Goal: Task Accomplishment & Management: Use online tool/utility

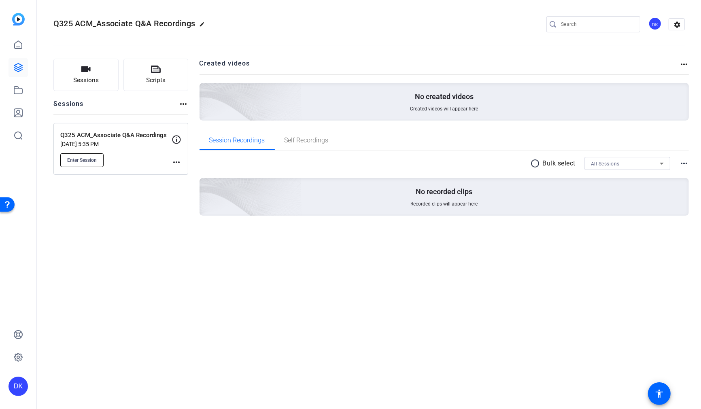
click at [95, 158] on span "Enter Session" at bounding box center [82, 160] width 30 height 6
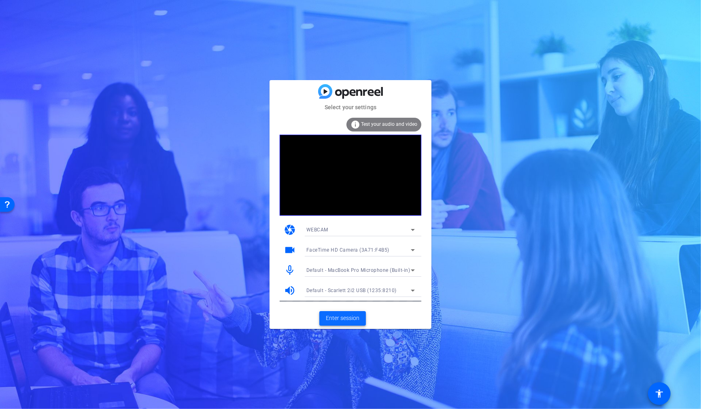
click at [346, 320] on span "Enter session" at bounding box center [343, 318] width 34 height 9
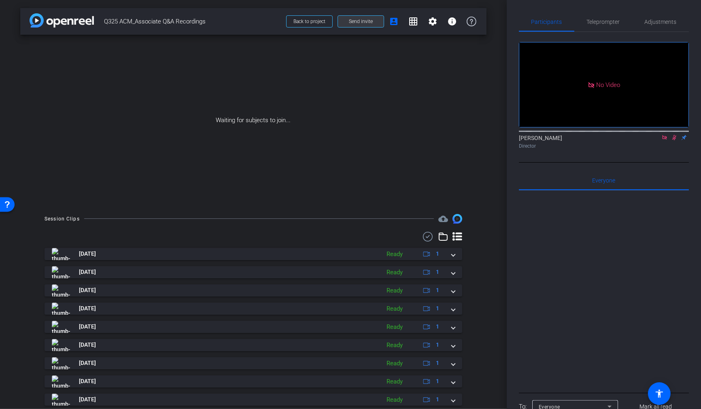
click at [361, 20] on span "Send invite" at bounding box center [361, 21] width 24 height 6
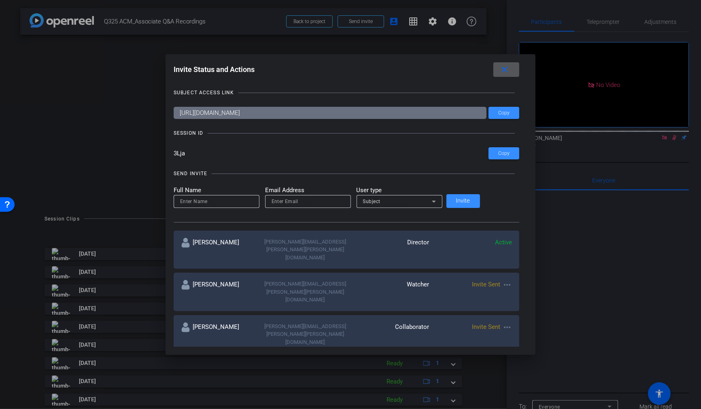
click at [237, 206] on input at bounding box center [216, 202] width 73 height 10
type input "Chris"
type input "Chris.wolcott@gartner.com"
click at [403, 202] on div "Subject" at bounding box center [397, 201] width 69 height 10
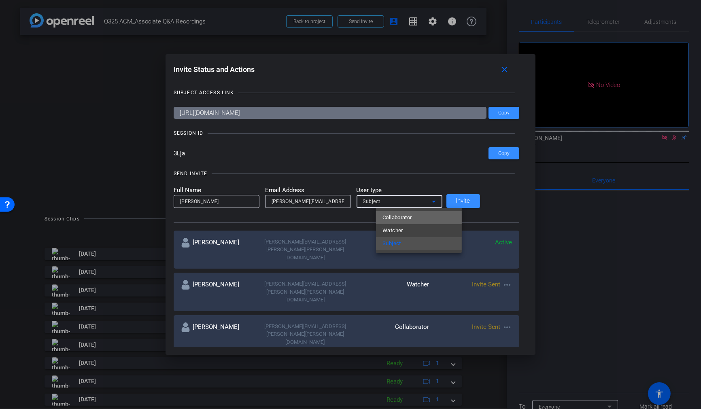
click at [404, 218] on span "Collaborator" at bounding box center [398, 218] width 30 height 10
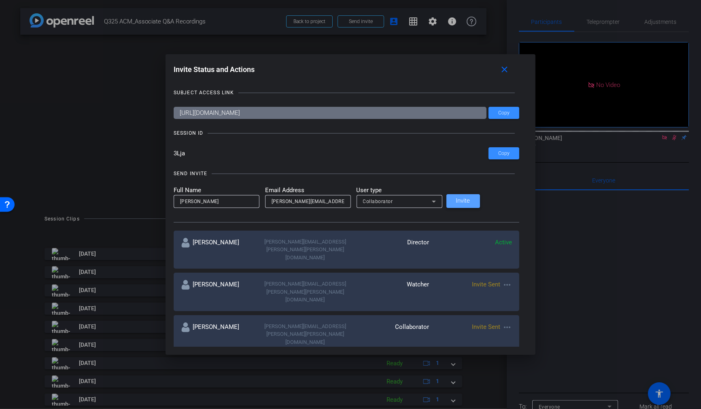
click at [470, 204] on span "Invite" at bounding box center [463, 201] width 14 height 6
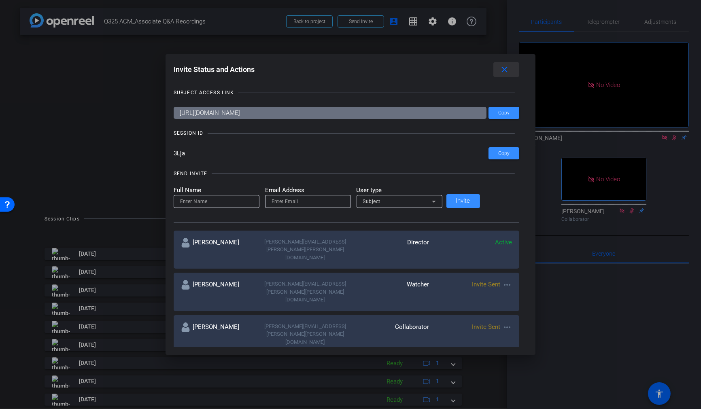
click at [500, 70] on mat-icon "close" at bounding box center [505, 70] width 10 height 10
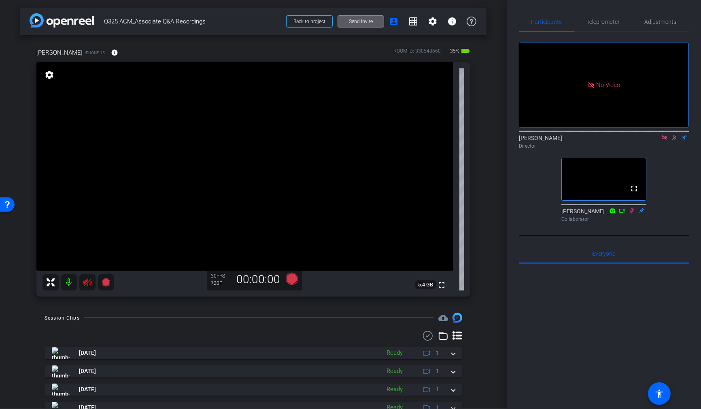
scroll to position [25, 0]
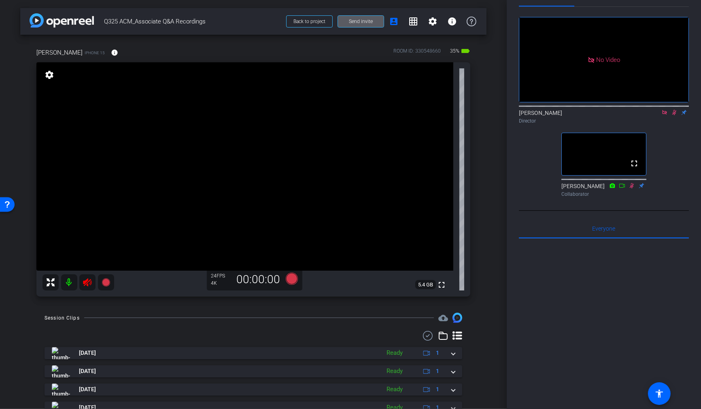
click at [666, 115] on icon at bounding box center [664, 112] width 4 height 4
click at [662, 115] on icon at bounding box center [664, 113] width 6 height 6
click at [91, 287] on icon at bounding box center [88, 283] width 10 height 10
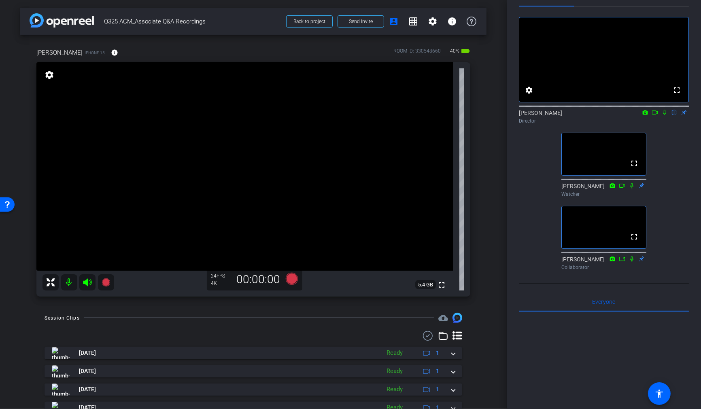
scroll to position [0, 0]
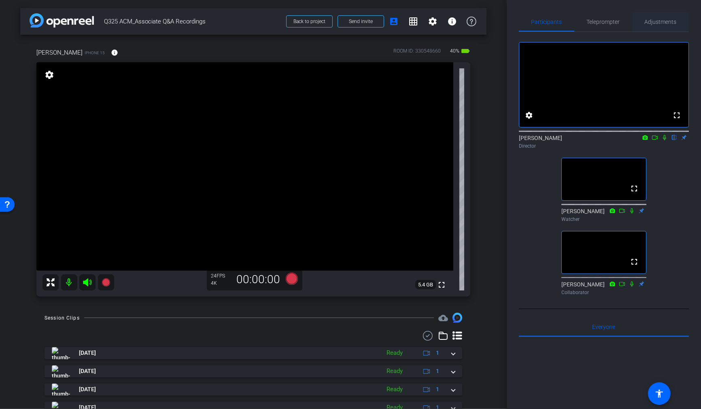
click at [652, 21] on span "Adjustments" at bounding box center [661, 22] width 32 height 6
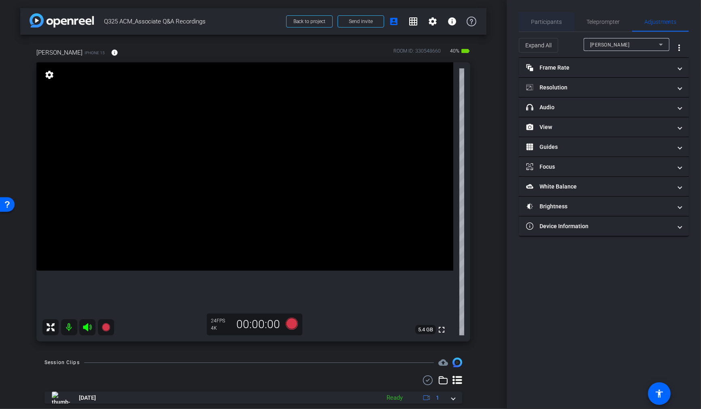
click at [548, 23] on span "Participants" at bounding box center [546, 22] width 31 height 6
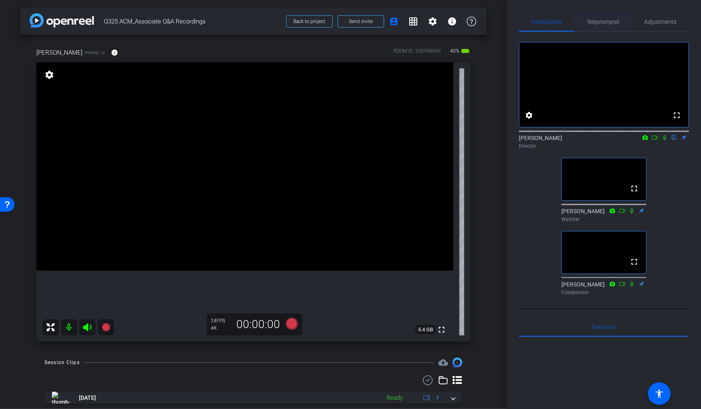
click at [615, 21] on span "Teleprompter" at bounding box center [603, 22] width 33 height 6
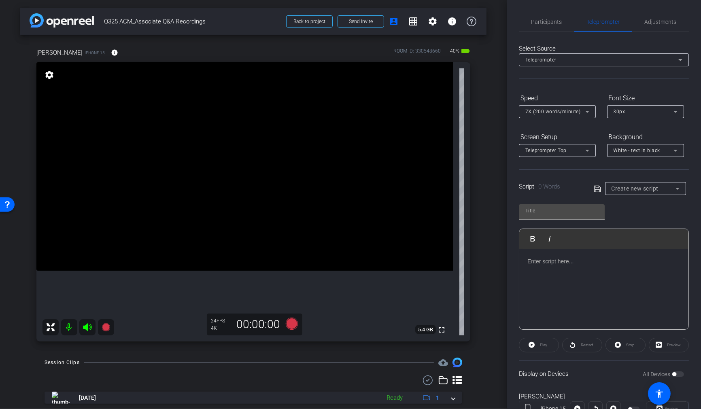
click at [648, 184] on div "Create new script" at bounding box center [644, 189] width 64 height 10
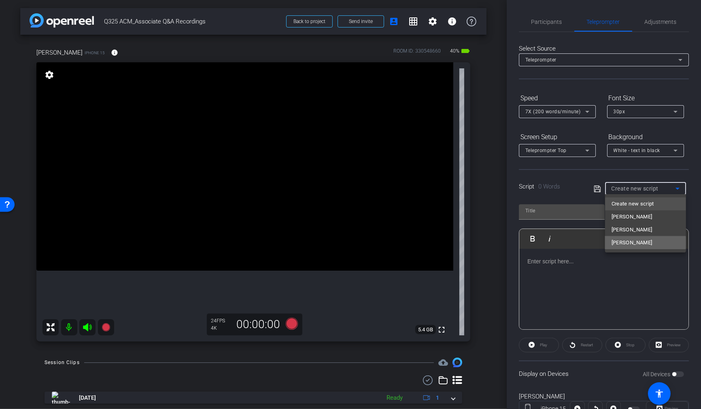
click at [645, 242] on mat-option "Anjali Grover" at bounding box center [645, 242] width 81 height 13
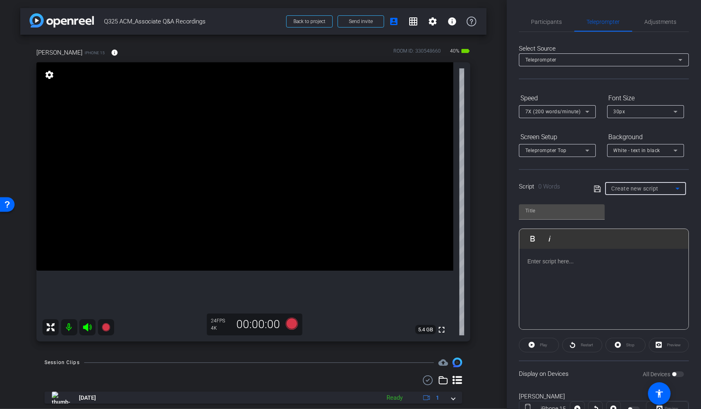
type input "Anjali Grover"
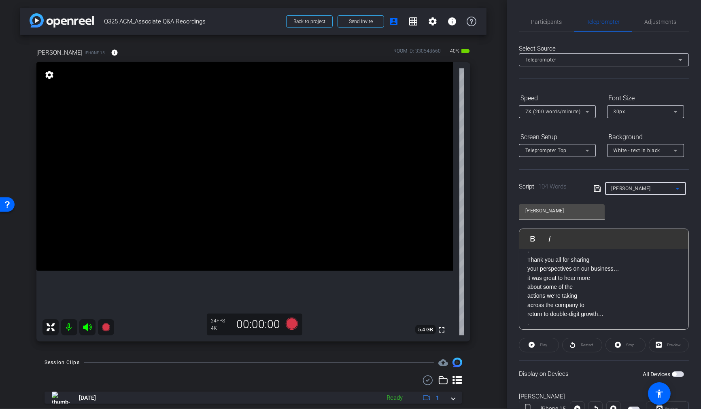
scroll to position [93, 0]
click at [554, 20] on span "Participants" at bounding box center [546, 22] width 31 height 6
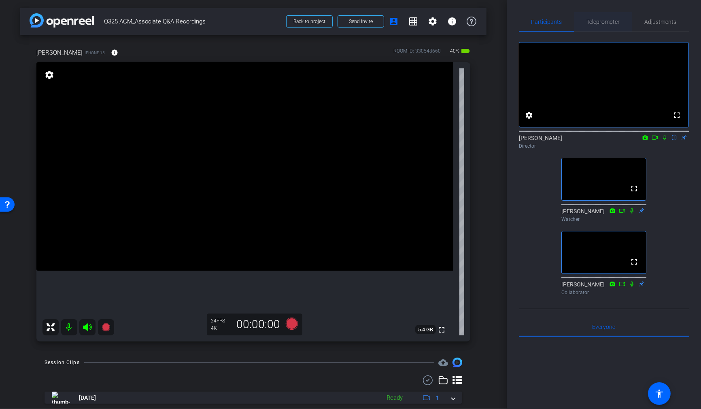
click at [605, 22] on span "Teleprompter" at bounding box center [603, 22] width 33 height 6
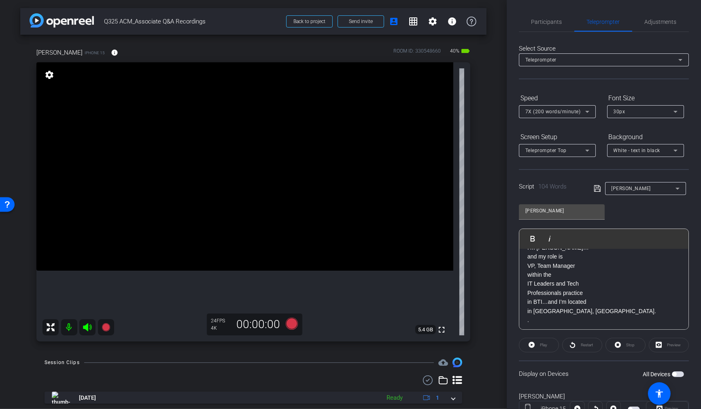
scroll to position [0, 0]
click at [547, 20] on span "Participants" at bounding box center [546, 22] width 31 height 6
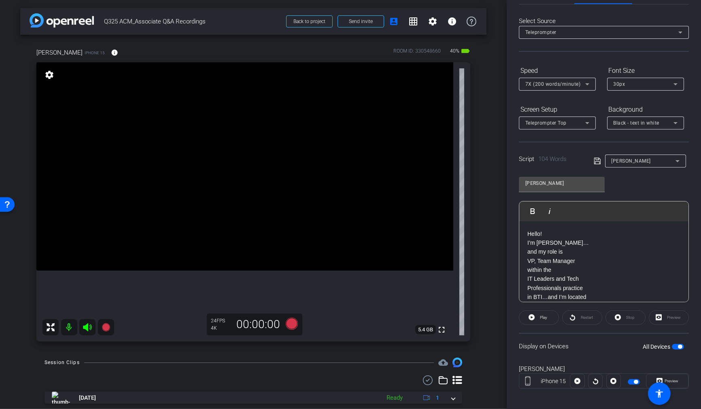
scroll to position [32, 0]
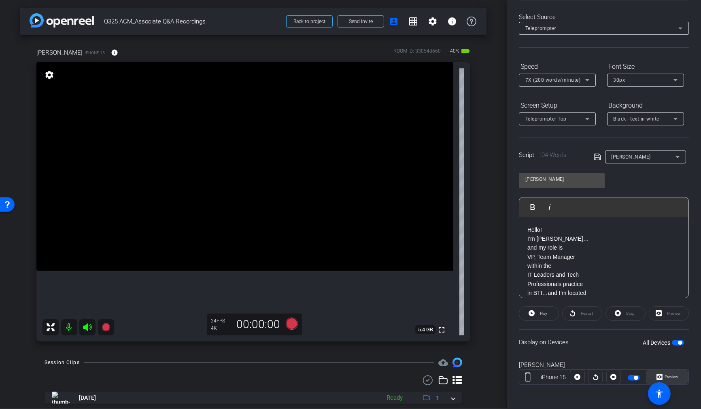
click at [677, 375] on span "Preview" at bounding box center [672, 377] width 14 height 4
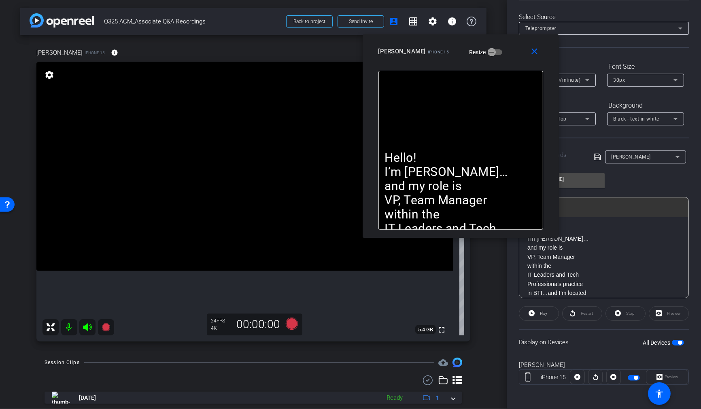
drag, startPoint x: 386, startPoint y: 115, endPoint x: 496, endPoint y: 46, distance: 129.6
click at [496, 46] on div "Anjali G iPhone 15 Resize" at bounding box center [463, 51] width 171 height 15
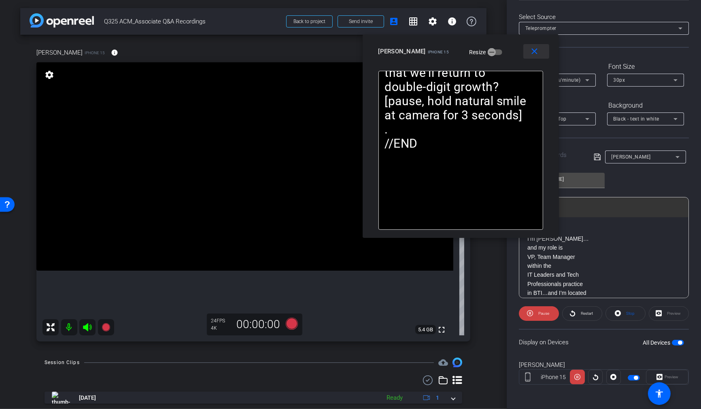
click at [535, 50] on mat-icon "close" at bounding box center [534, 52] width 10 height 10
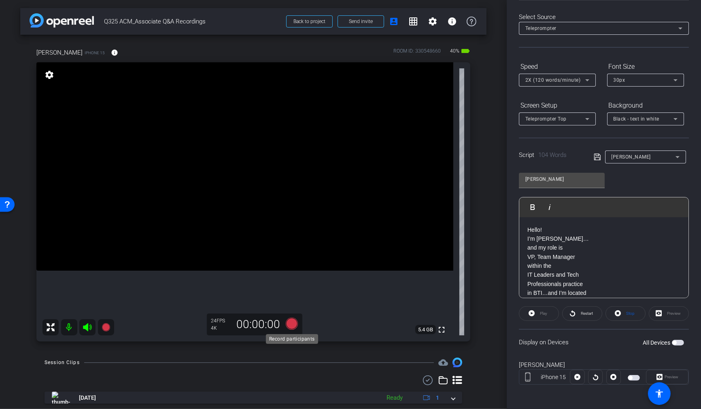
click at [293, 322] on icon at bounding box center [292, 324] width 12 height 12
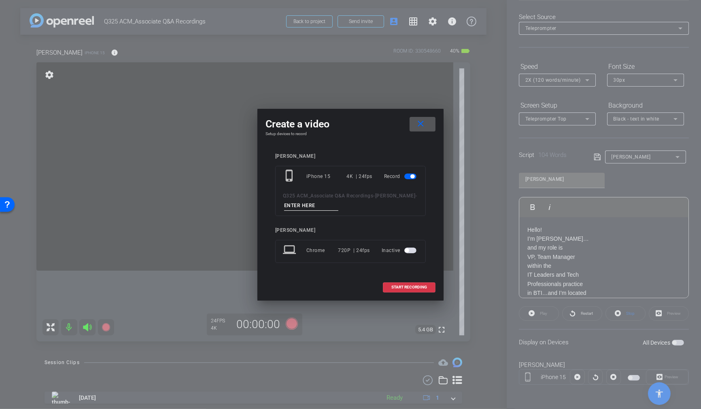
click at [332, 209] on input at bounding box center [311, 206] width 54 height 10
type input "T1_Scripted"
click at [407, 287] on span "START RECORDING" at bounding box center [409, 287] width 36 height 4
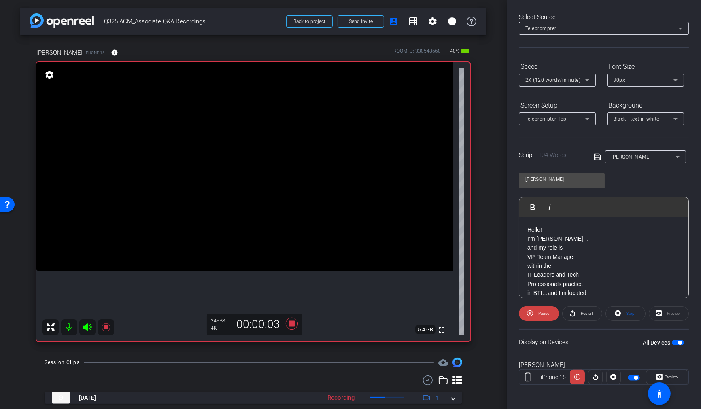
scroll to position [0, 0]
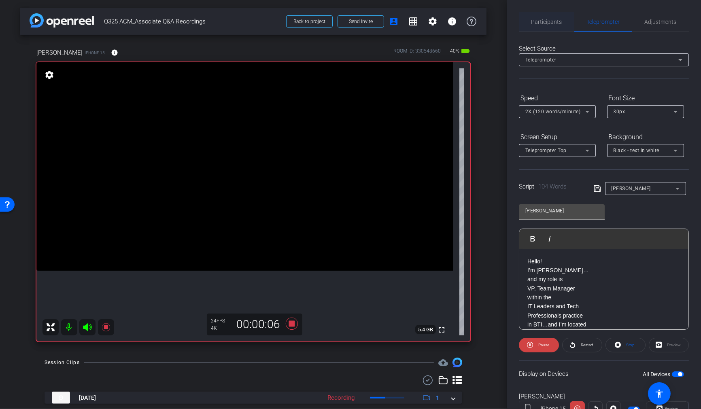
click at [545, 19] on span "Participants" at bounding box center [546, 22] width 31 height 6
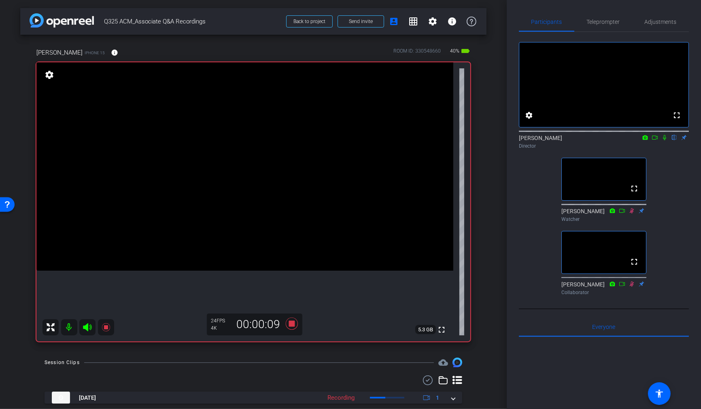
click at [666, 140] on icon at bounding box center [664, 138] width 6 height 6
click at [603, 21] on span "Teleprompter" at bounding box center [603, 22] width 33 height 6
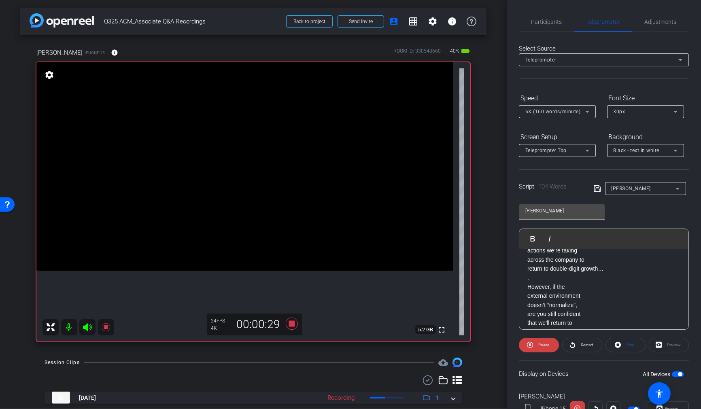
scroll to position [149, 0]
click at [293, 324] on icon at bounding box center [292, 324] width 12 height 12
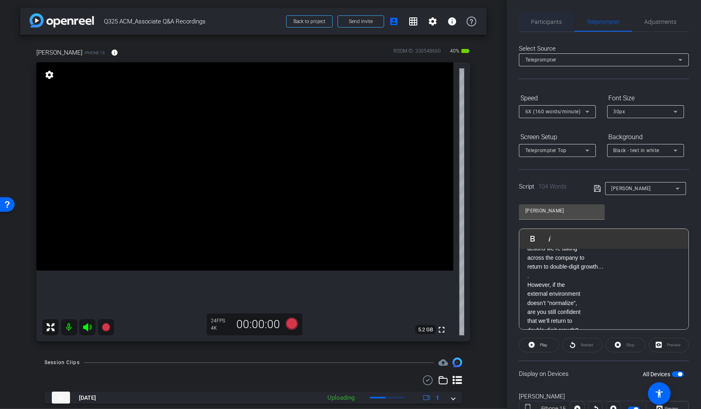
click at [546, 21] on span "Participants" at bounding box center [546, 22] width 31 height 6
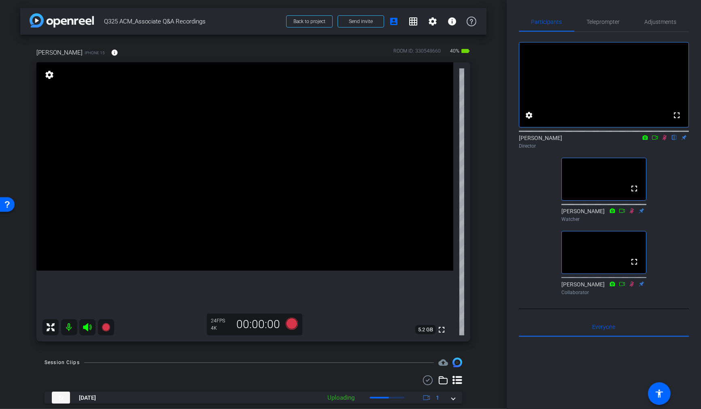
click at [664, 140] on icon at bounding box center [665, 137] width 4 height 5
click at [613, 22] on span "Teleprompter" at bounding box center [603, 22] width 33 height 6
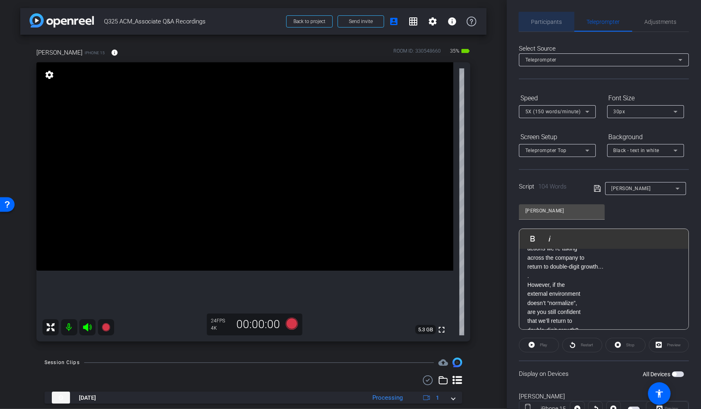
click at [557, 23] on span "Participants" at bounding box center [546, 22] width 31 height 6
click at [107, 327] on icon at bounding box center [106, 327] width 8 height 8
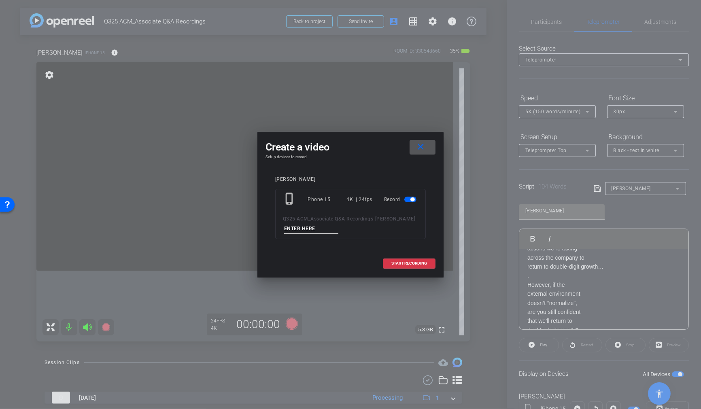
click at [319, 226] on input at bounding box center [311, 229] width 54 height 10
type input "T2 Scripted"
click at [415, 264] on span "START RECORDING" at bounding box center [409, 263] width 36 height 4
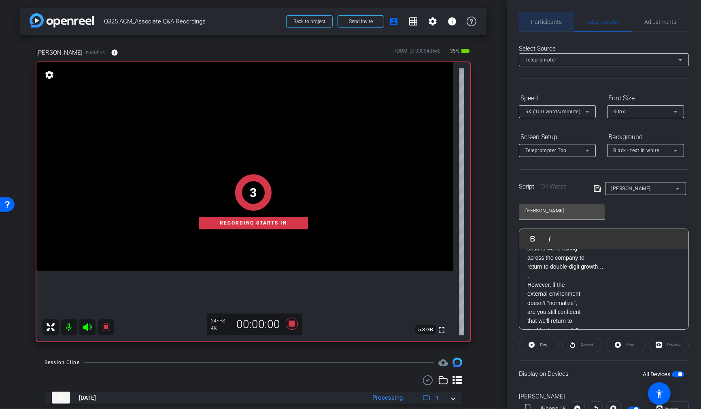
click at [536, 26] on span "Participants" at bounding box center [546, 21] width 31 height 19
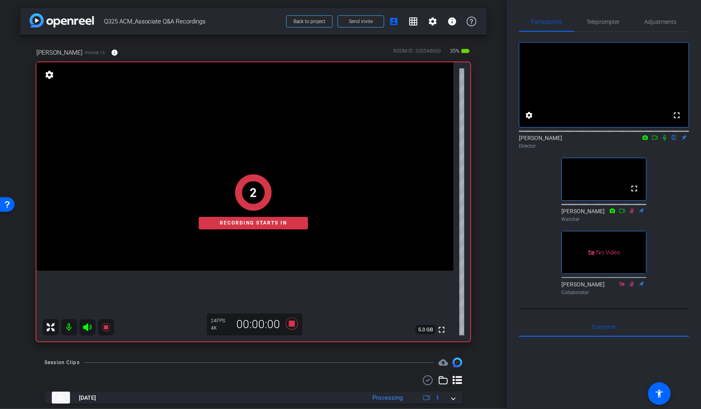
click at [668, 141] on mat-icon at bounding box center [665, 137] width 10 height 7
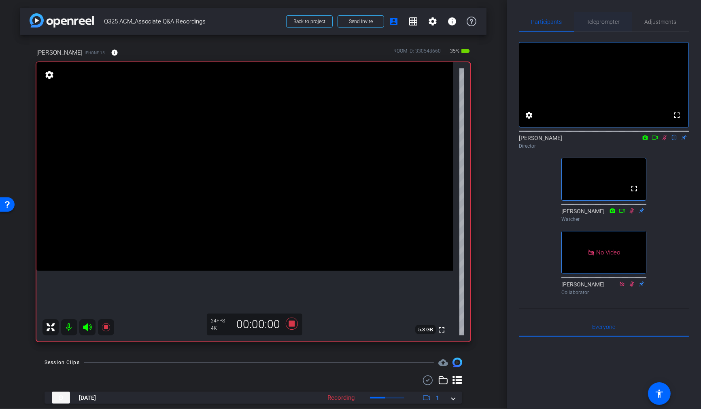
click at [615, 23] on span "Teleprompter" at bounding box center [603, 22] width 33 height 6
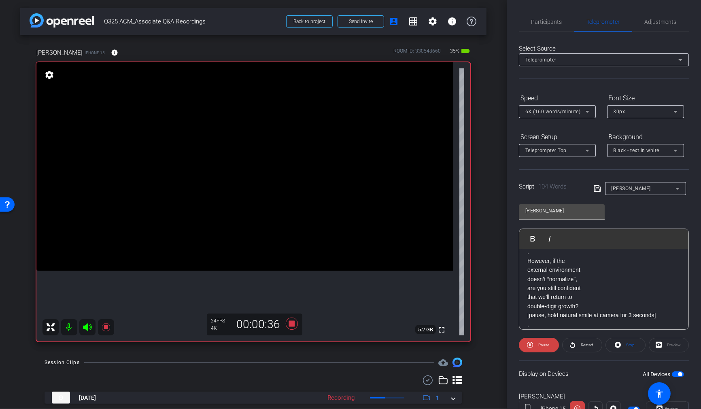
scroll to position [179, 0]
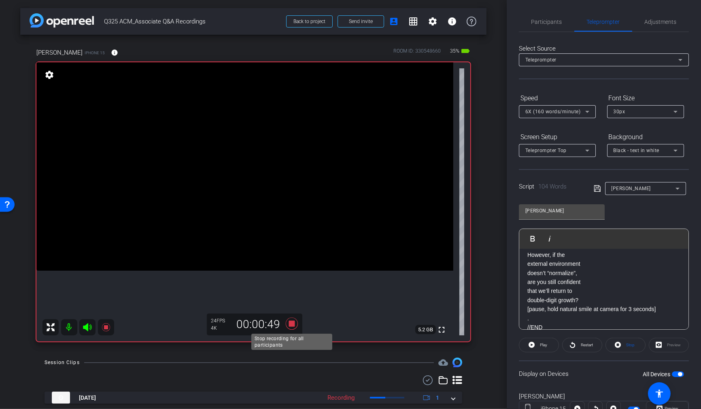
click at [292, 325] on icon at bounding box center [292, 324] width 12 height 12
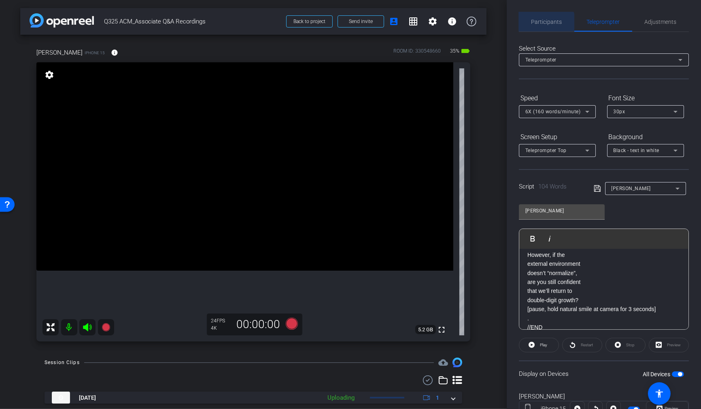
click at [543, 23] on span "Participants" at bounding box center [546, 22] width 31 height 6
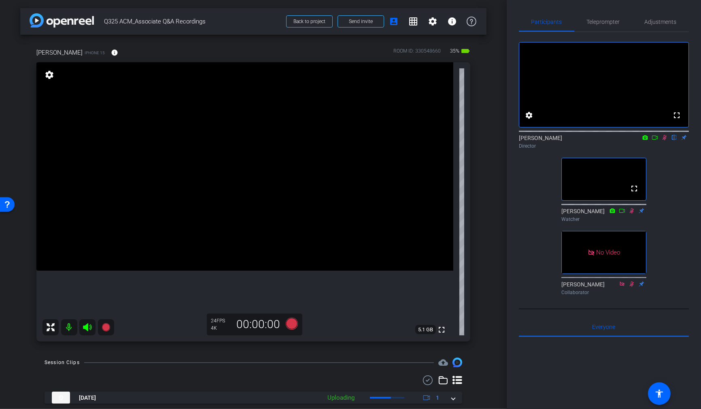
click at [664, 140] on icon at bounding box center [664, 138] width 6 height 6
click at [601, 22] on span "Teleprompter" at bounding box center [603, 22] width 33 height 6
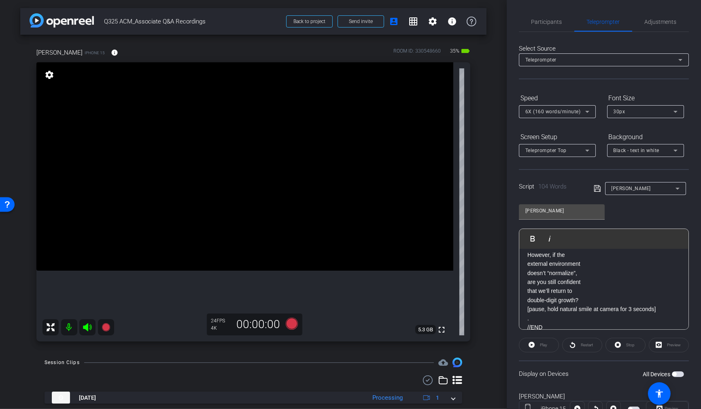
scroll to position [198, 0]
click at [549, 21] on span "Participants" at bounding box center [546, 22] width 31 height 6
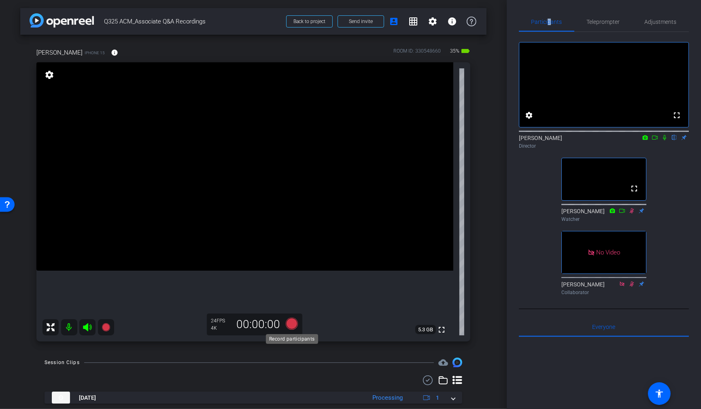
click at [293, 324] on icon at bounding box center [292, 324] width 12 height 12
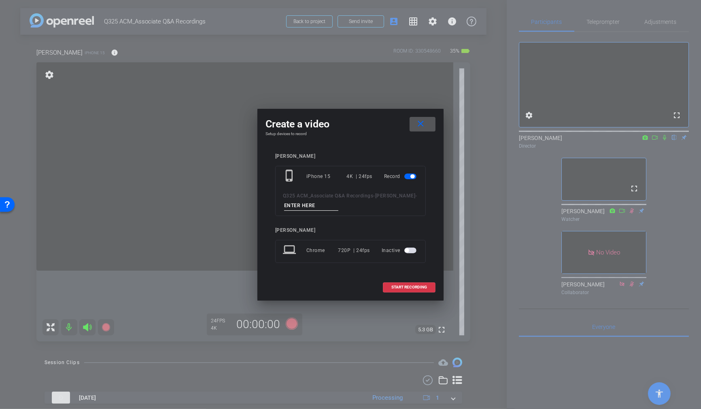
click at [317, 208] on input at bounding box center [311, 206] width 54 height 10
type input "T3 No Script"
click at [408, 289] on span at bounding box center [409, 287] width 52 height 19
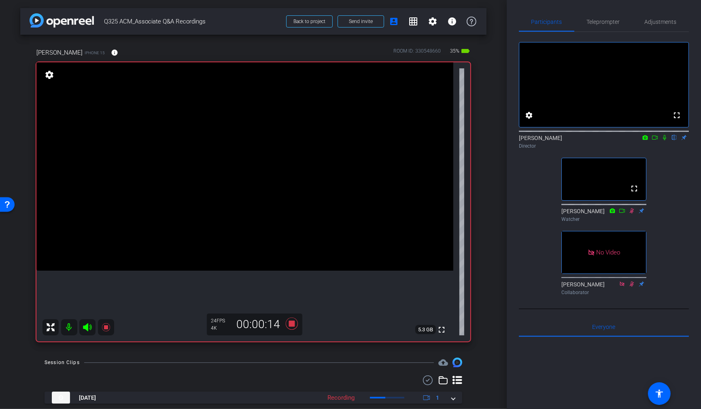
click at [663, 141] on mat-icon at bounding box center [665, 137] width 10 height 7
click at [654, 140] on icon at bounding box center [655, 138] width 6 height 6
click at [678, 141] on mat-icon at bounding box center [675, 137] width 10 height 7
click at [674, 140] on icon at bounding box center [674, 137] width 3 height 5
click at [678, 141] on mat-icon at bounding box center [675, 137] width 10 height 7
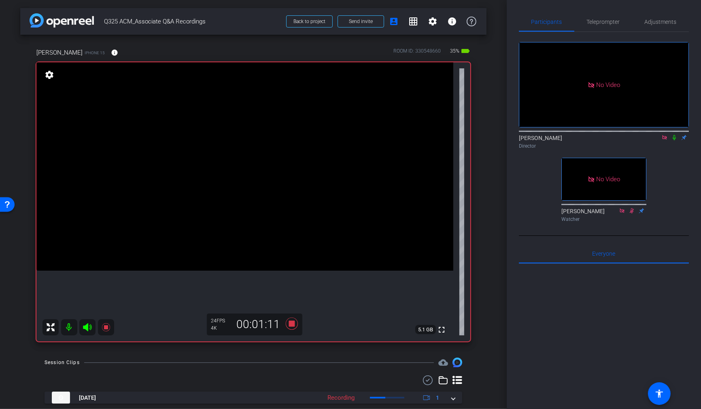
click at [674, 140] on icon at bounding box center [674, 137] width 3 height 5
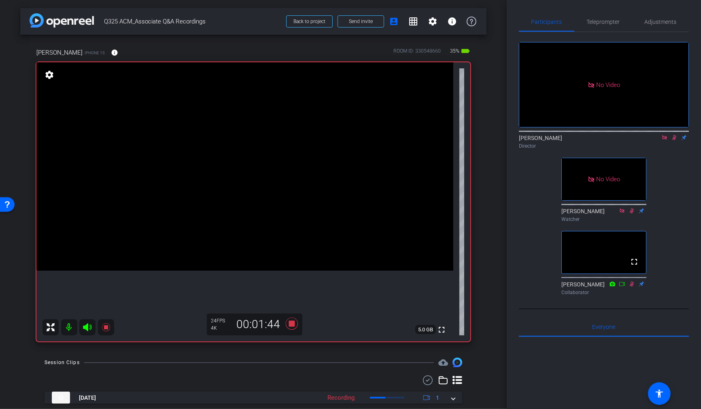
click at [672, 140] on icon at bounding box center [674, 138] width 6 height 6
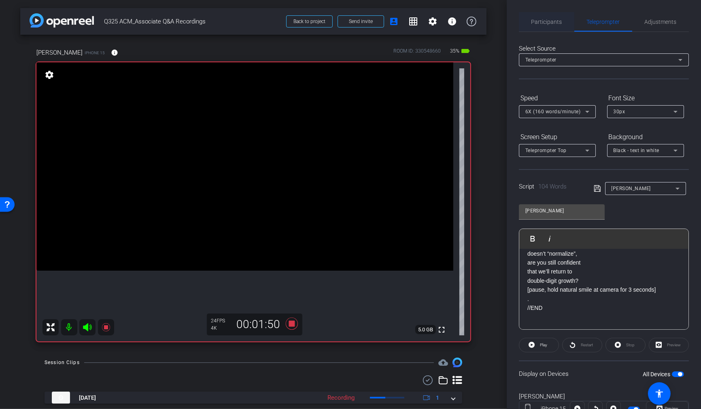
click at [549, 21] on span "Participants" at bounding box center [546, 22] width 31 height 6
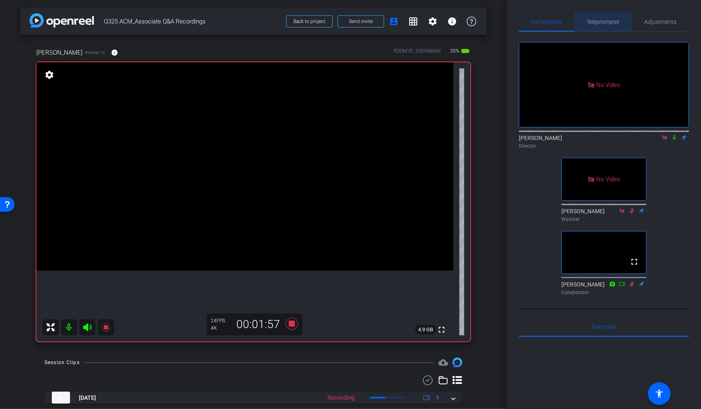
click at [610, 23] on span "Teleprompter" at bounding box center [603, 22] width 33 height 6
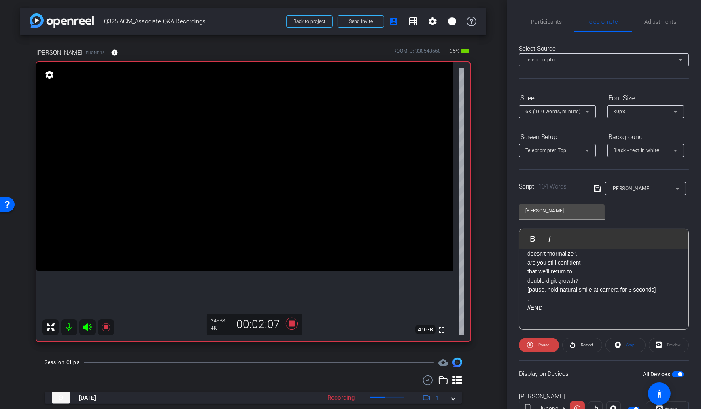
scroll to position [165, 0]
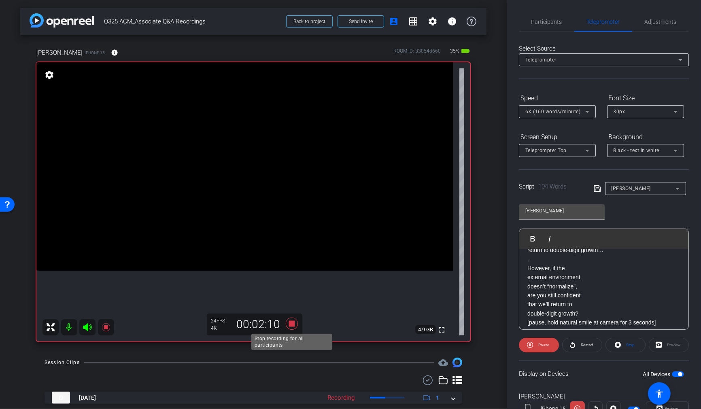
click at [291, 321] on icon at bounding box center [292, 324] width 12 height 12
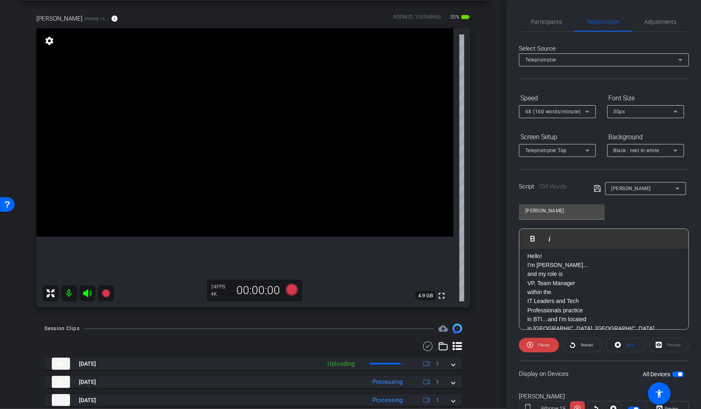
scroll to position [1, 0]
click at [548, 21] on span "Participants" at bounding box center [546, 22] width 31 height 6
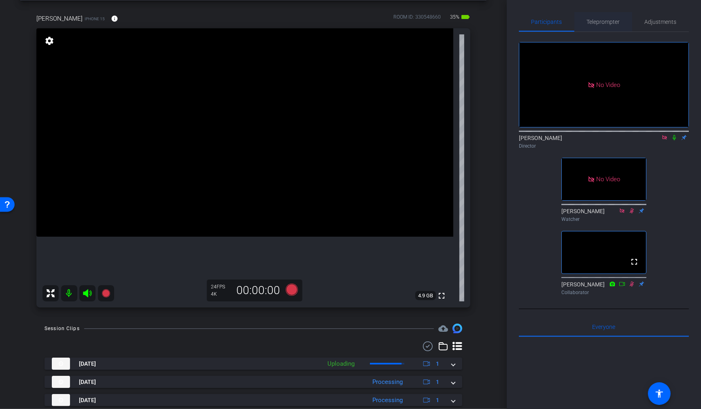
click at [592, 20] on span "Teleprompter" at bounding box center [603, 22] width 33 height 6
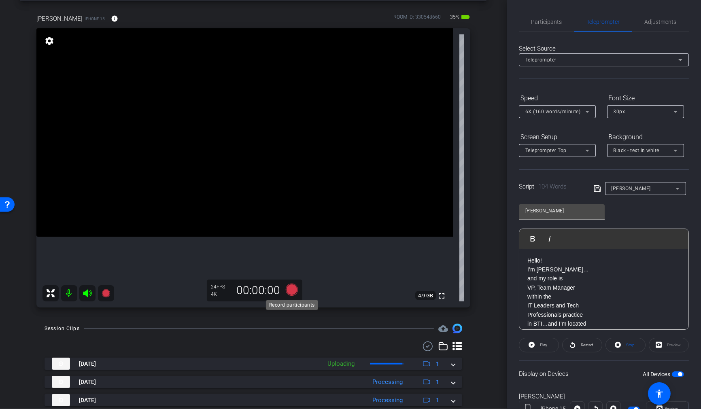
click at [290, 291] on icon at bounding box center [292, 290] width 12 height 12
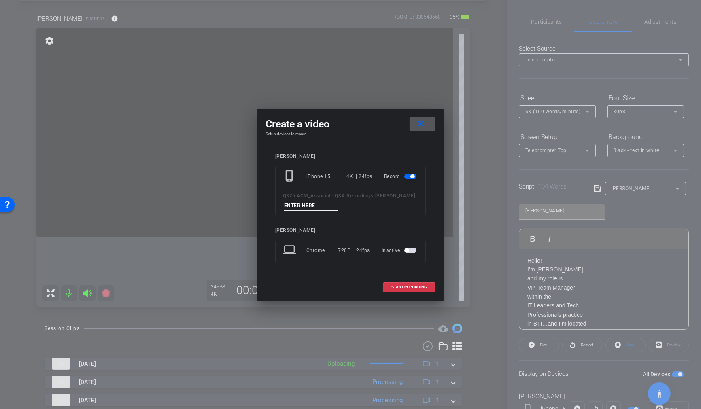
click at [317, 203] on input at bounding box center [311, 206] width 54 height 10
type input "T5_Unscripted"
click at [403, 288] on span "START RECORDING" at bounding box center [409, 287] width 36 height 4
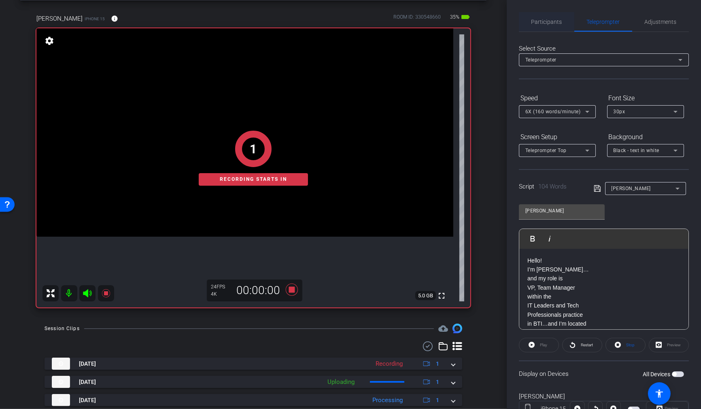
click at [543, 21] on span "Participants" at bounding box center [546, 22] width 31 height 6
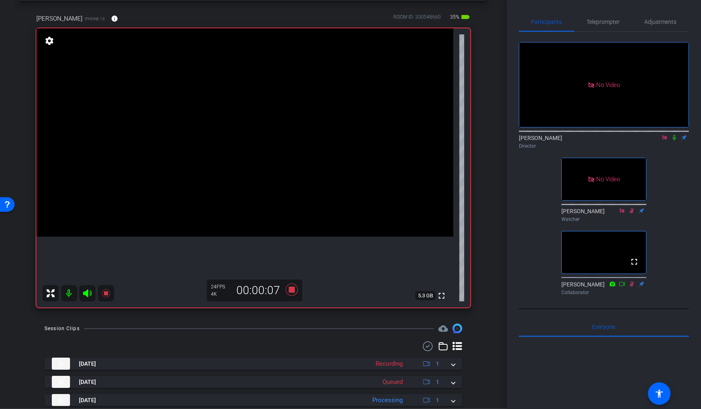
click at [675, 135] on icon at bounding box center [674, 137] width 3 height 5
click at [675, 135] on icon at bounding box center [674, 138] width 6 height 6
click at [676, 135] on icon at bounding box center [674, 137] width 3 height 5
click at [676, 135] on icon at bounding box center [674, 137] width 4 height 5
click at [676, 135] on icon at bounding box center [674, 137] width 3 height 5
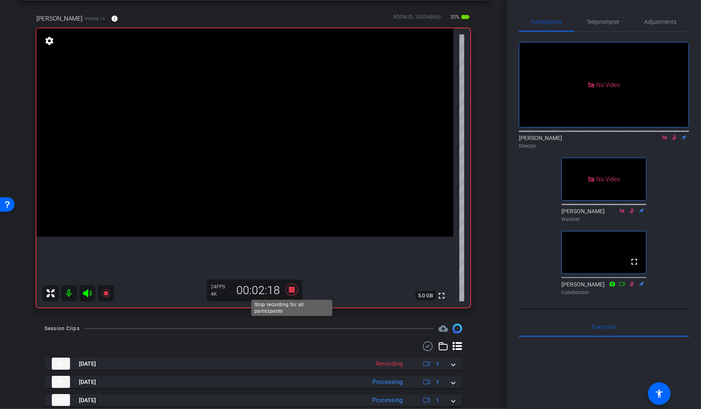
click at [293, 291] on icon at bounding box center [292, 290] width 12 height 12
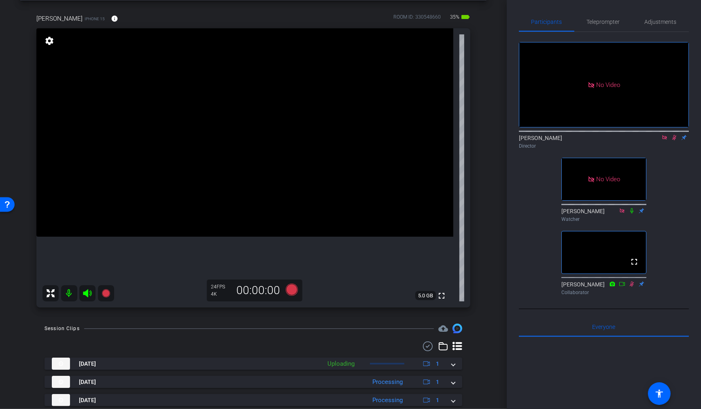
click at [673, 135] on icon at bounding box center [674, 138] width 6 height 6
click at [291, 291] on icon at bounding box center [292, 290] width 12 height 12
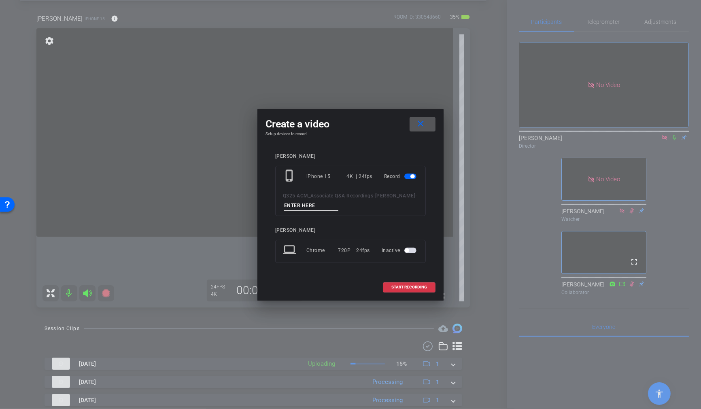
click at [321, 204] on input at bounding box center [311, 206] width 54 height 10
type input "T7_Unscripted"
click at [419, 285] on span "START RECORDING" at bounding box center [409, 287] width 36 height 4
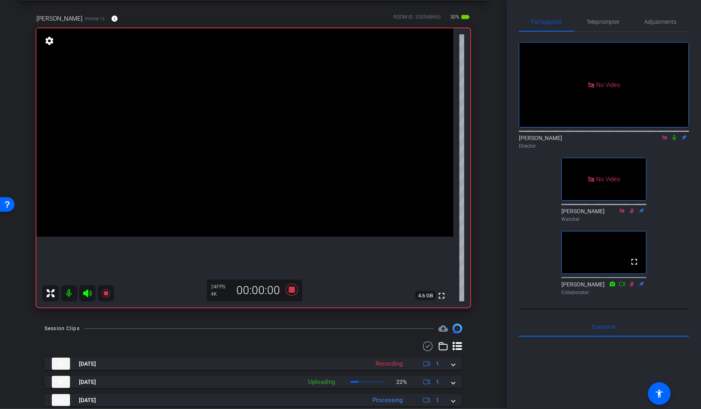
drag, startPoint x: 674, startPoint y: 115, endPoint x: 672, endPoint y: 124, distance: 9.8
click at [673, 135] on icon at bounding box center [674, 138] width 6 height 6
click at [674, 135] on icon at bounding box center [674, 138] width 6 height 6
click at [675, 135] on icon at bounding box center [674, 137] width 4 height 5
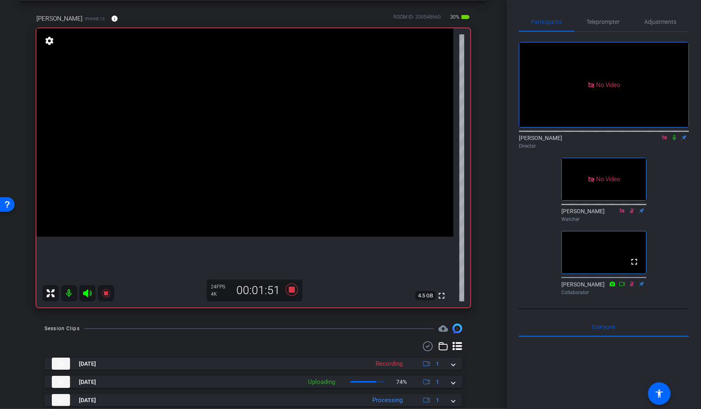
click at [676, 135] on icon at bounding box center [674, 138] width 6 height 6
click at [293, 289] on icon at bounding box center [292, 290] width 12 height 12
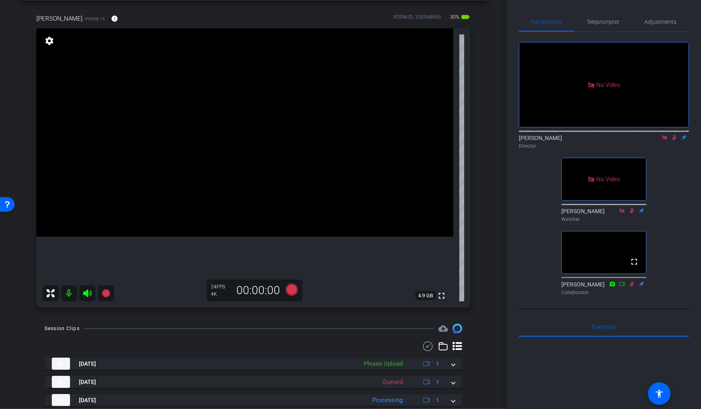
click at [671, 135] on icon at bounding box center [674, 138] width 6 height 6
click at [664, 135] on icon at bounding box center [664, 137] width 4 height 4
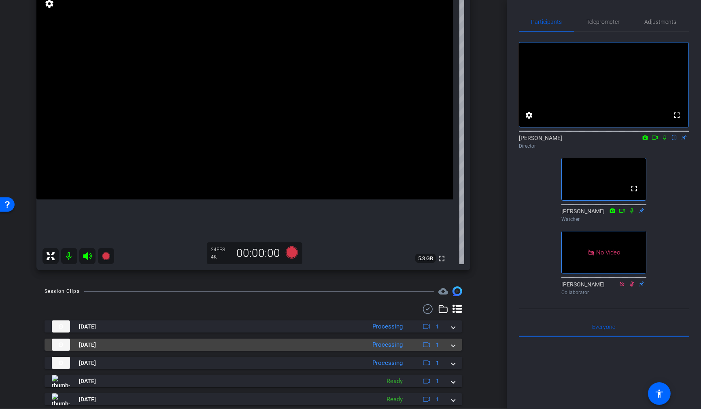
scroll to position [73, 0]
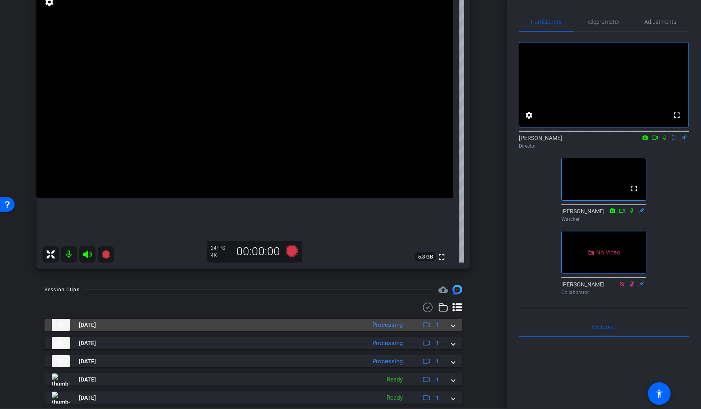
click at [455, 327] on mat-expansion-panel-header "Aug 29, 2025 Processing 1" at bounding box center [254, 325] width 418 height 12
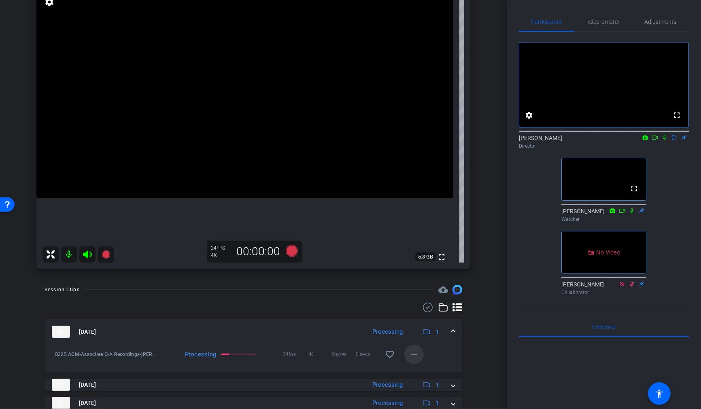
click at [415, 353] on mat-icon "more_horiz" at bounding box center [414, 355] width 10 height 10
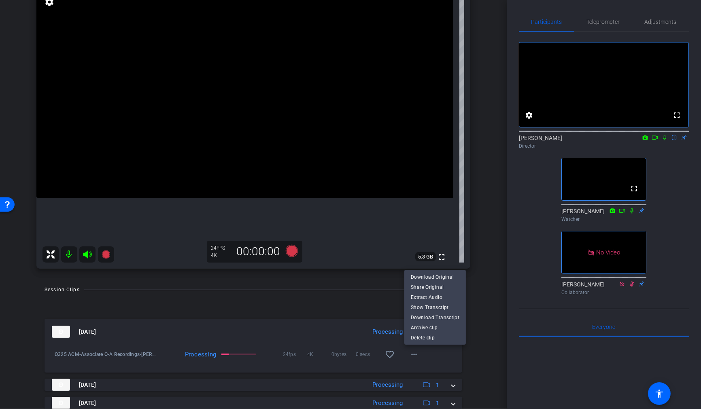
click at [487, 322] on div at bounding box center [350, 204] width 701 height 409
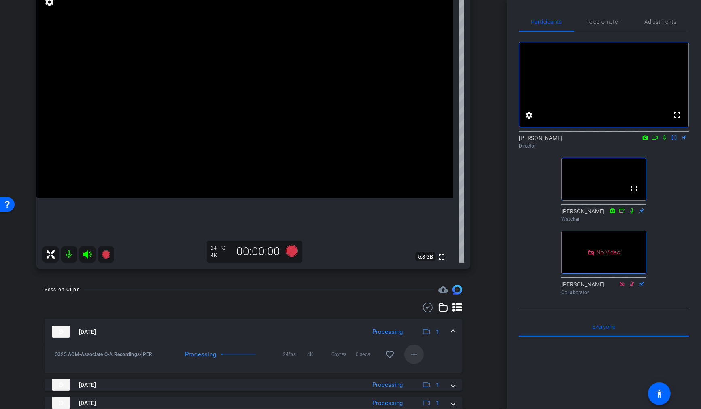
click at [413, 356] on mat-icon "more_horiz" at bounding box center [414, 355] width 10 height 10
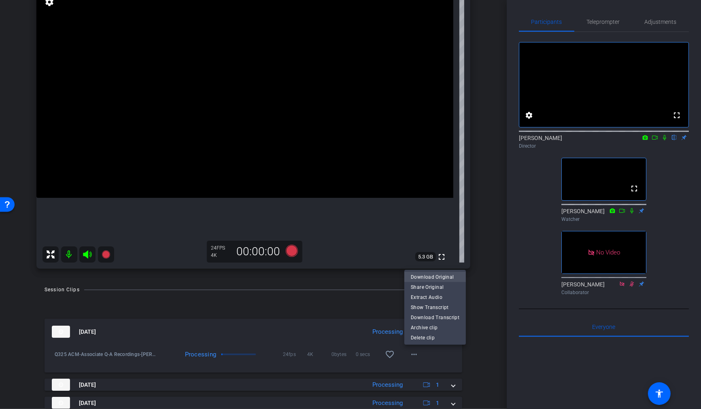
click at [426, 276] on span "Download Original" at bounding box center [435, 277] width 49 height 10
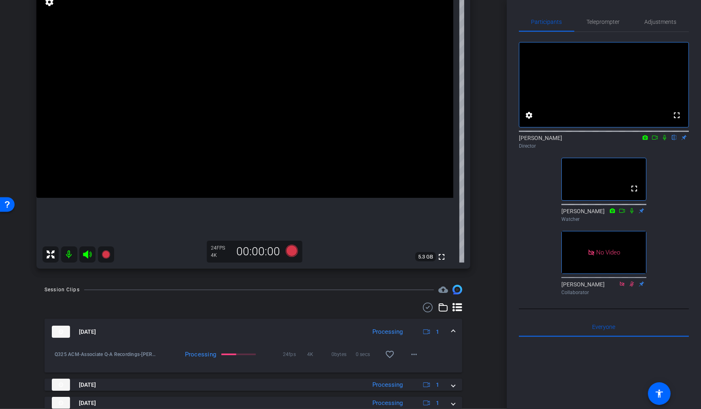
click at [665, 140] on icon at bounding box center [664, 137] width 3 height 5
click at [665, 140] on icon at bounding box center [664, 138] width 6 height 6
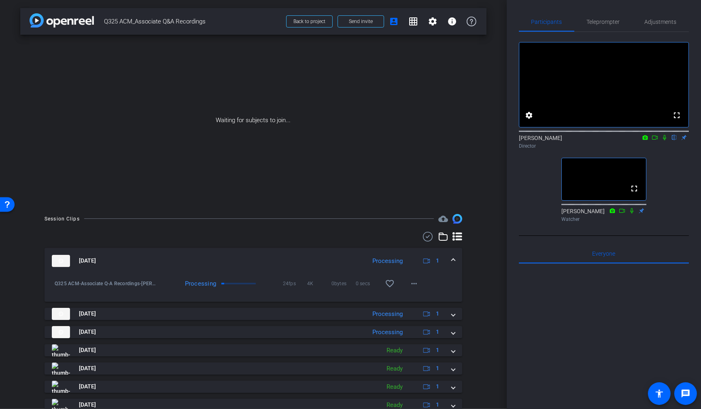
click at [665, 140] on icon at bounding box center [664, 138] width 6 height 6
click at [658, 140] on icon at bounding box center [655, 138] width 6 height 6
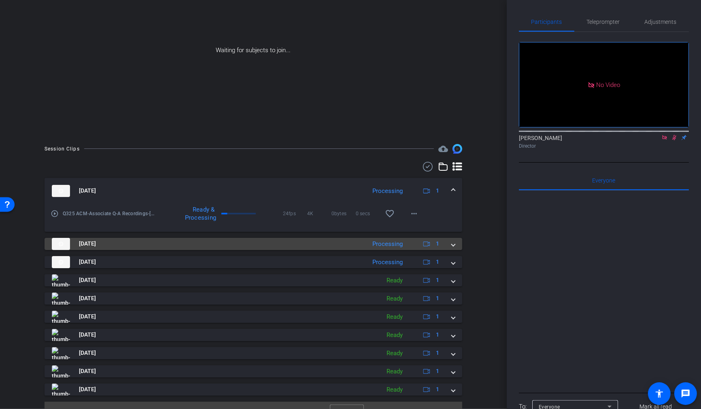
scroll to position [85, 0]
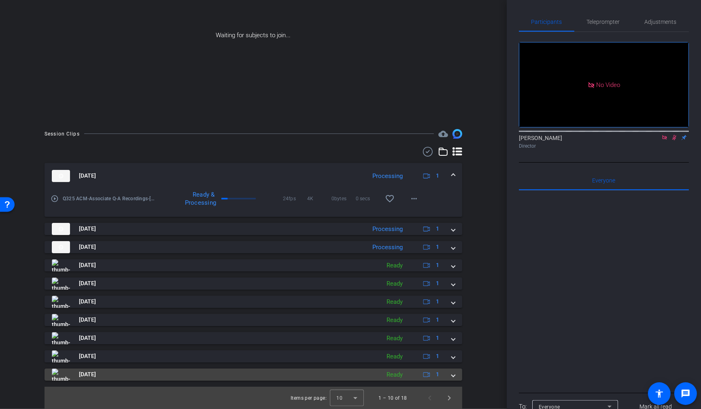
click at [453, 376] on span at bounding box center [453, 374] width 3 height 9
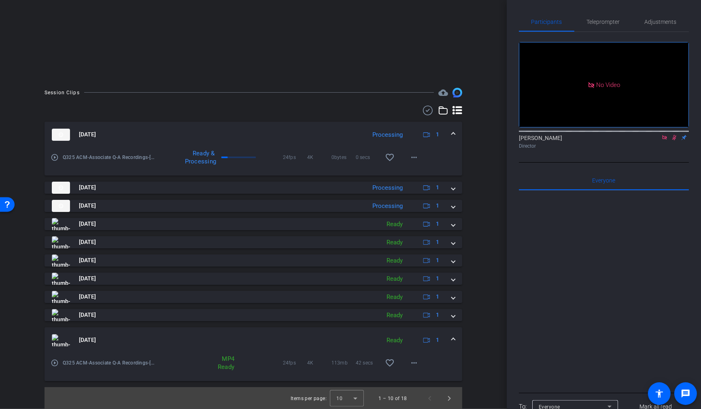
scroll to position [127, 0]
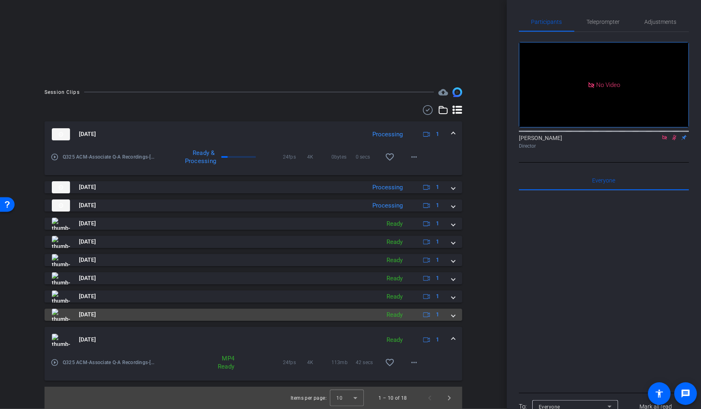
click at [453, 315] on span at bounding box center [453, 314] width 3 height 9
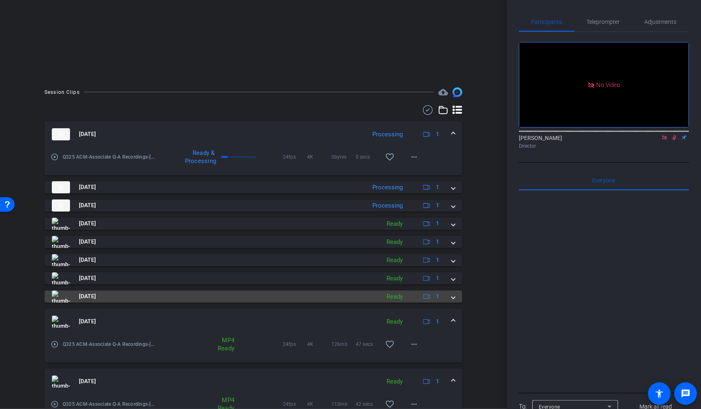
click at [452, 299] on span at bounding box center [453, 296] width 3 height 9
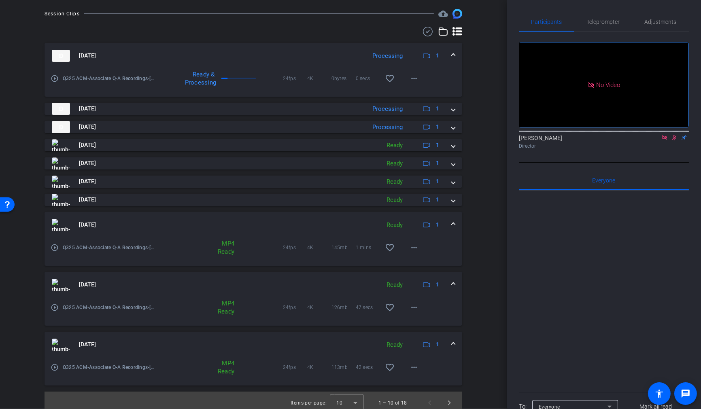
scroll to position [210, 0]
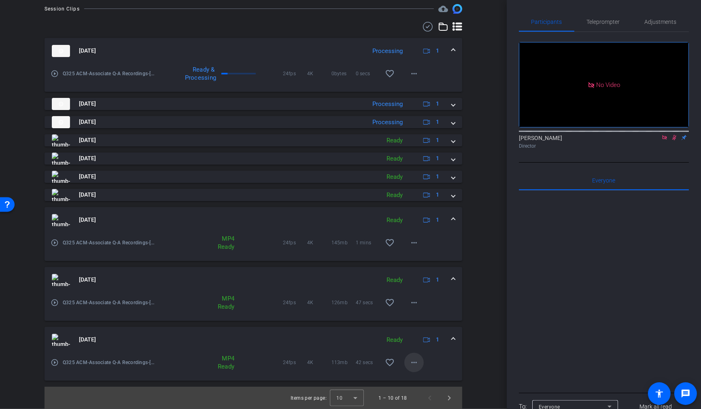
click at [415, 361] on mat-icon "more_horiz" at bounding box center [414, 363] width 10 height 10
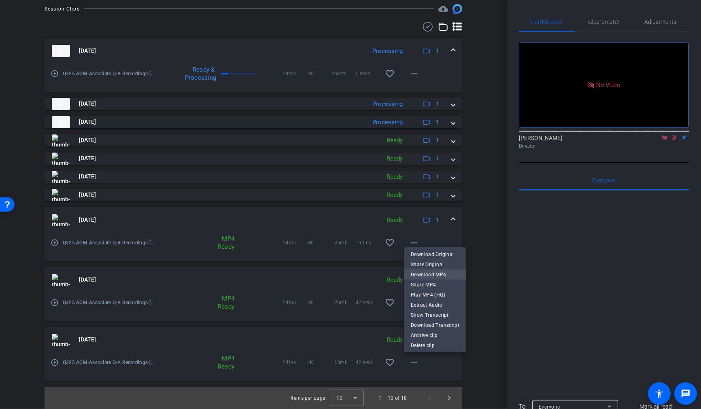
click at [433, 276] on span "Download MP4" at bounding box center [435, 275] width 49 height 10
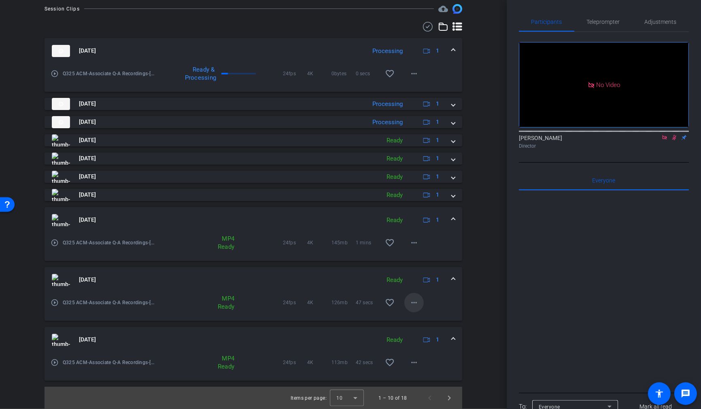
click at [414, 302] on mat-icon "more_horiz" at bounding box center [414, 303] width 10 height 10
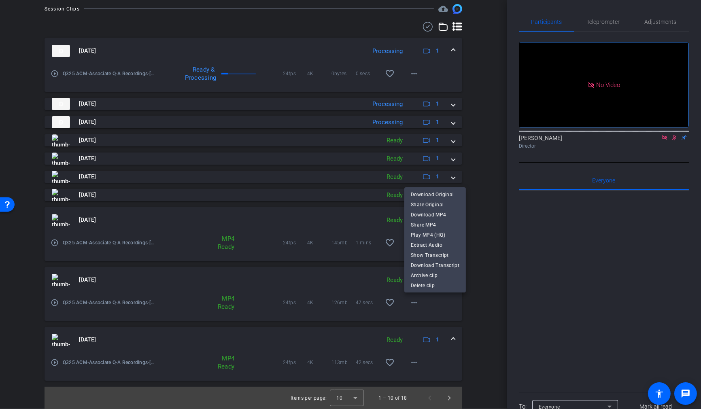
click at [476, 363] on div at bounding box center [350, 204] width 701 height 409
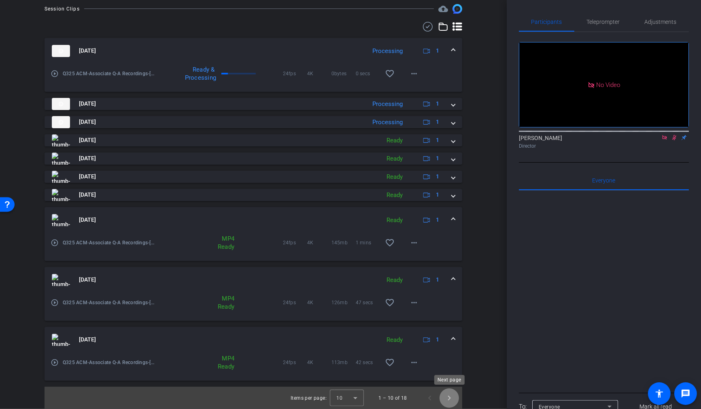
click at [450, 398] on span "Next page" at bounding box center [449, 398] width 19 height 19
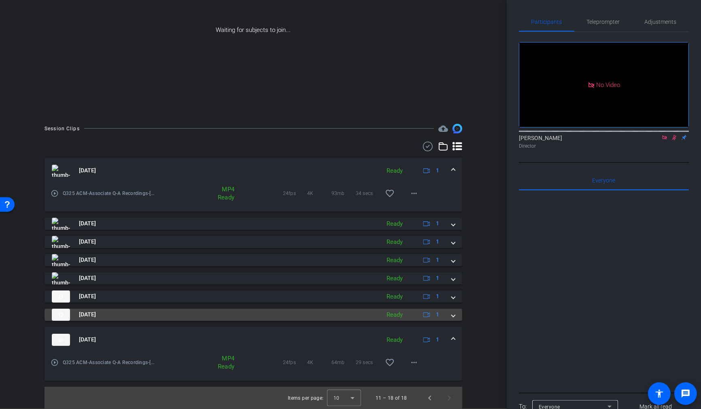
click at [454, 315] on span at bounding box center [453, 314] width 3 height 9
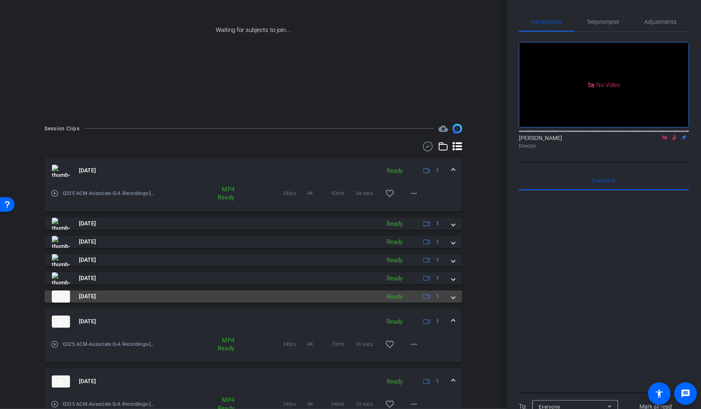
click at [453, 296] on span at bounding box center [453, 296] width 3 height 9
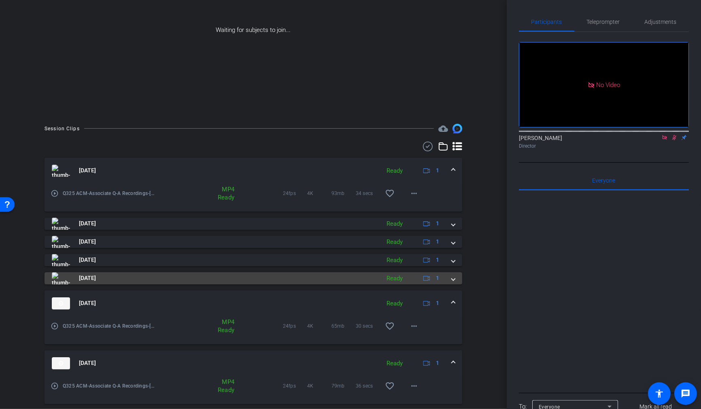
click at [455, 280] on mat-expansion-panel-header "Aug 28, 2025 Ready 1" at bounding box center [254, 278] width 418 height 12
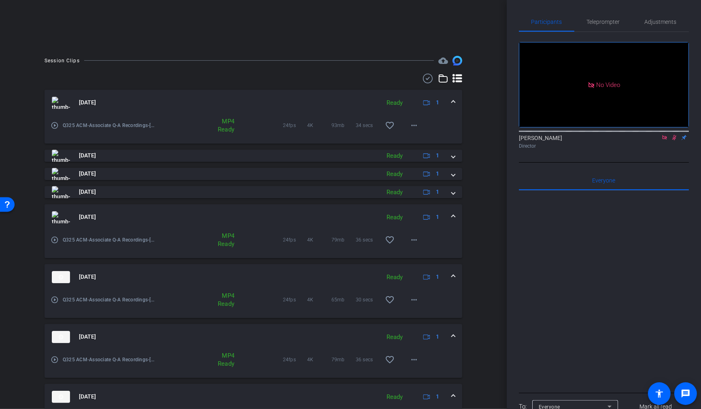
scroll to position [215, 0]
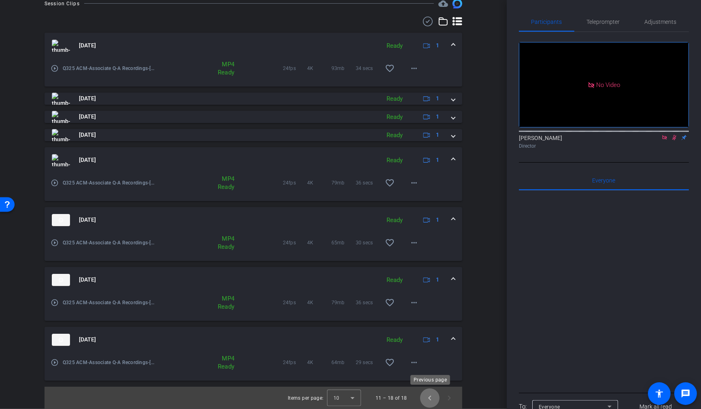
click at [429, 399] on span "Previous page" at bounding box center [429, 398] width 19 height 19
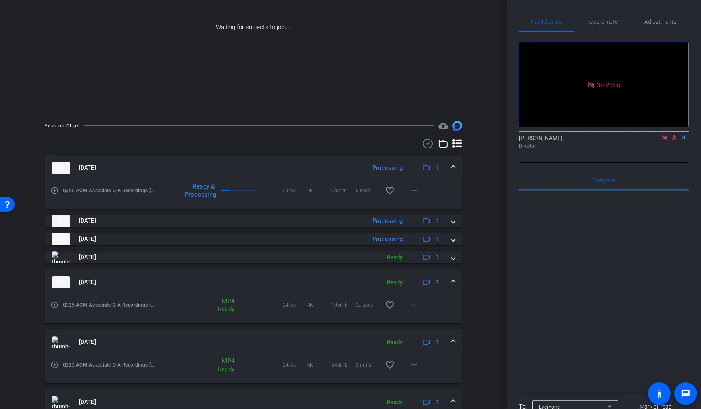
scroll to position [80, 0]
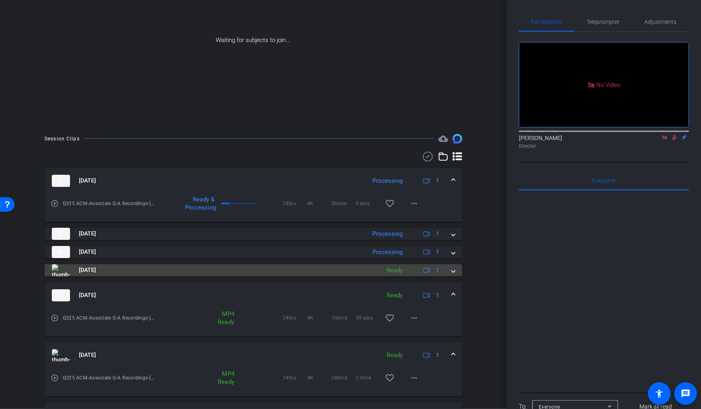
click at [453, 270] on span at bounding box center [453, 270] width 3 height 9
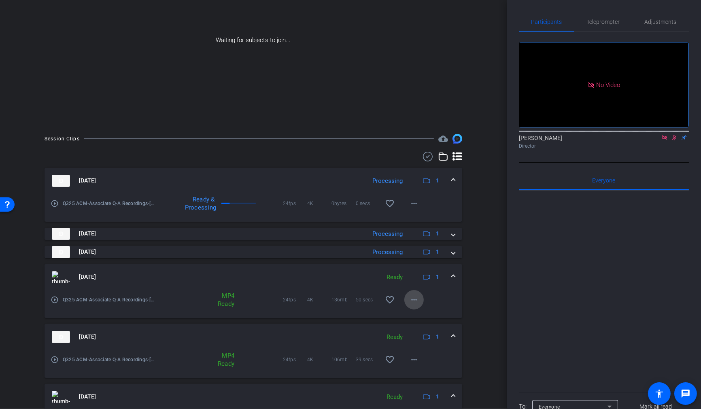
click at [412, 299] on mat-icon "more_horiz" at bounding box center [414, 300] width 10 height 10
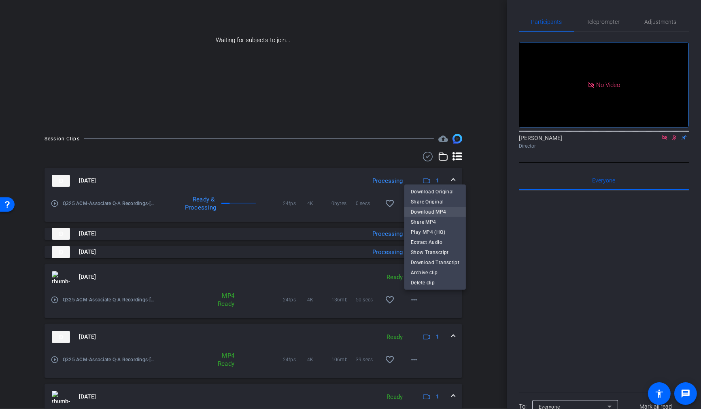
click at [431, 210] on span "Download MP4" at bounding box center [435, 212] width 49 height 10
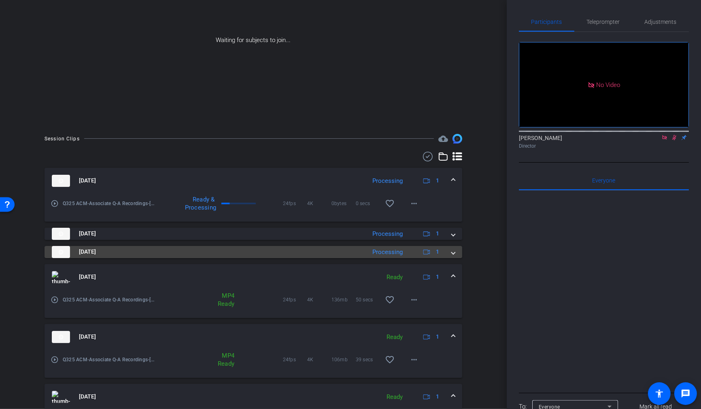
click at [452, 252] on span at bounding box center [453, 252] width 3 height 9
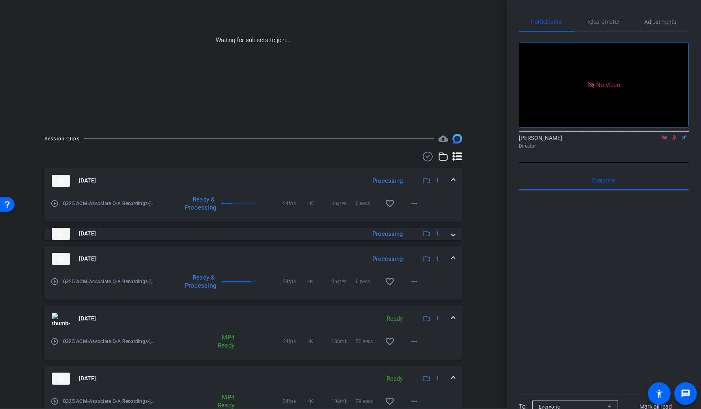
scroll to position [0, 0]
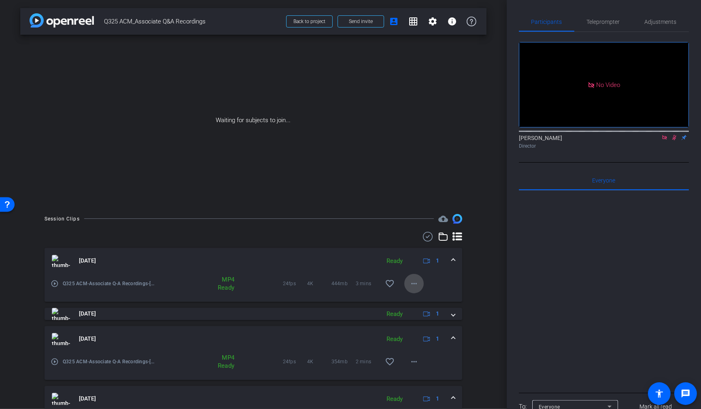
click at [411, 282] on mat-icon "more_horiz" at bounding box center [414, 284] width 10 height 10
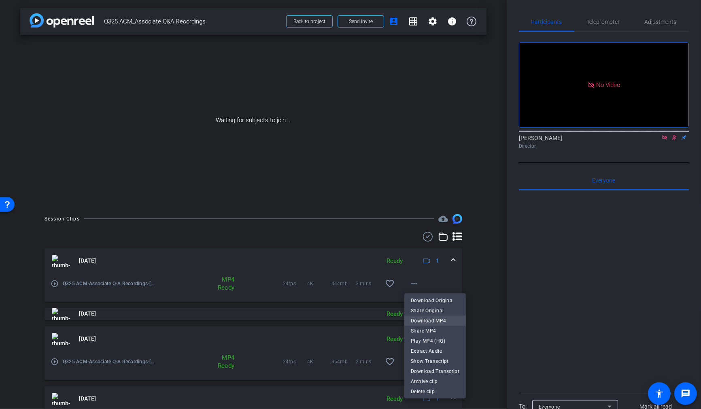
click at [439, 320] on span "Download MP4" at bounding box center [435, 321] width 49 height 10
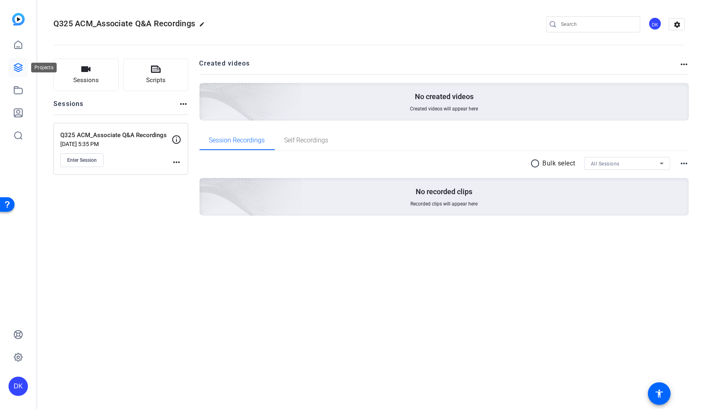
click at [24, 69] on link at bounding box center [18, 67] width 19 height 19
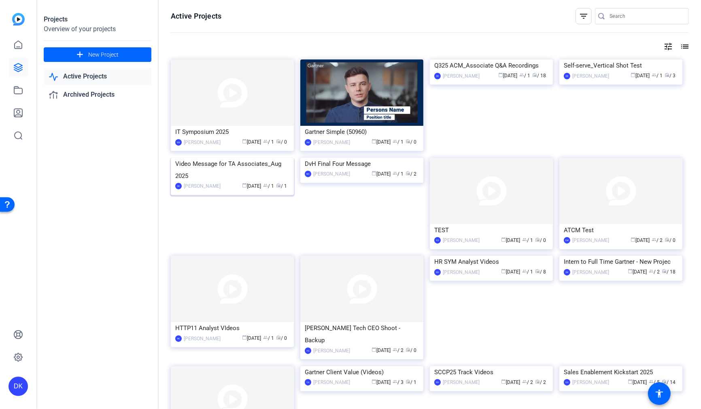
click at [252, 158] on img at bounding box center [232, 158] width 123 height 0
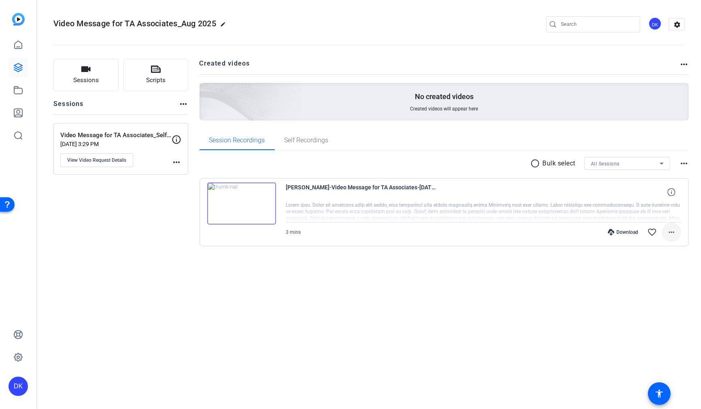
click at [671, 232] on mat-icon "more_horiz" at bounding box center [672, 232] width 10 height 10
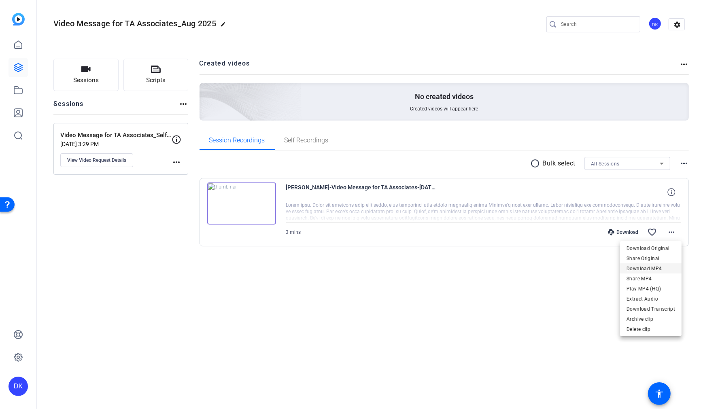
click at [659, 266] on span "Download MP4" at bounding box center [651, 269] width 49 height 10
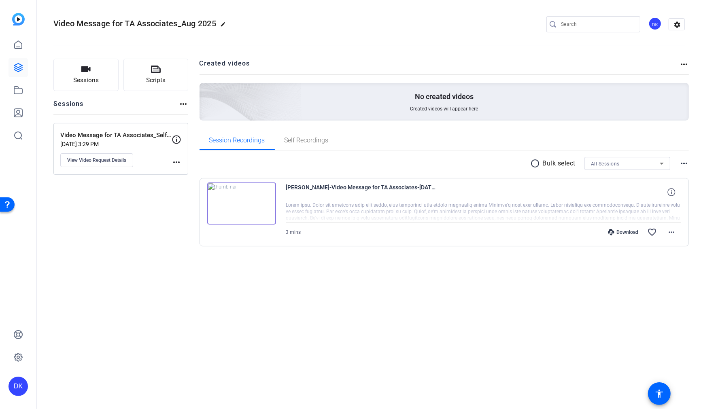
click at [123, 23] on span "Video Message for TA Associates_Aug 2025" at bounding box center [134, 24] width 163 height 10
click at [130, 23] on span "Video Message for TA Associates_Aug 2025" at bounding box center [134, 24] width 163 height 10
copy span "Video Message for TA Associates_Aug 2025"
